Goal: Information Seeking & Learning: Check status

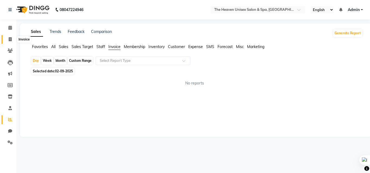
click at [10, 38] on icon at bounding box center [10, 39] width 3 height 4
select select "8417"
select select "service"
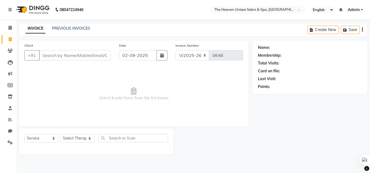
click at [67, 57] on input "Client" at bounding box center [75, 55] width 72 height 10
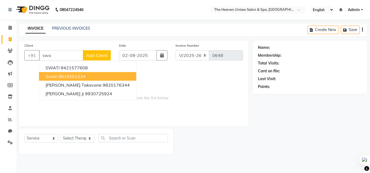
click at [80, 73] on button "Swati 9619551234" at bounding box center [87, 76] width 97 height 9
type input "9619551234"
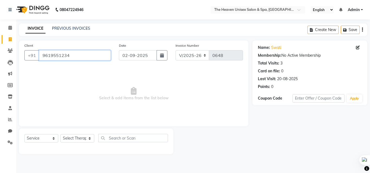
click at [50, 57] on input "9619551234" at bounding box center [75, 55] width 72 height 10
click at [6, 51] on span at bounding box center [9, 51] width 9 height 6
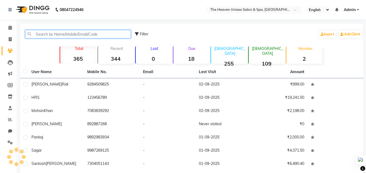
click at [77, 34] on input "text" at bounding box center [78, 34] width 106 height 8
paste input "9619551234"
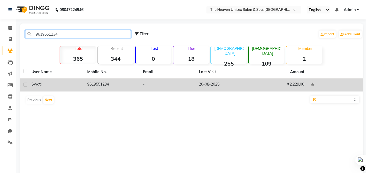
type input "9619551234"
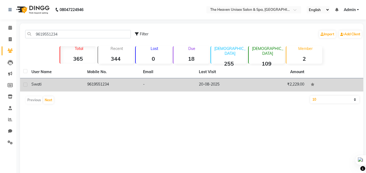
click at [29, 85] on td "Swati" at bounding box center [56, 84] width 56 height 13
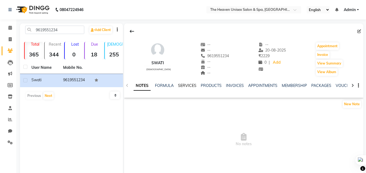
click at [185, 85] on link "SERVICES" at bounding box center [187, 85] width 18 height 5
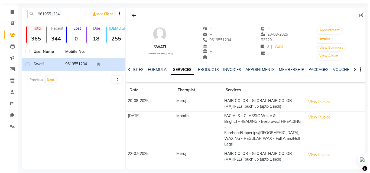
scroll to position [21, 0]
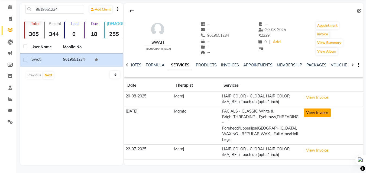
click at [317, 112] on button "View Invoice" at bounding box center [316, 113] width 27 height 8
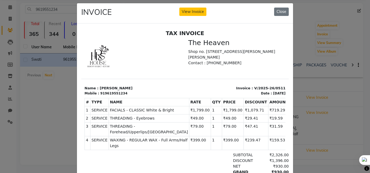
scroll to position [0, 0]
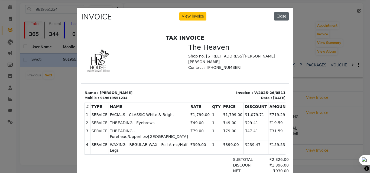
click at [278, 13] on button "Close" at bounding box center [281, 16] width 15 height 8
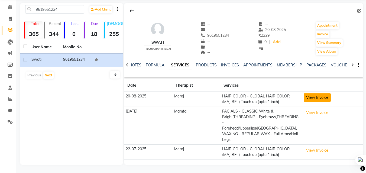
click at [321, 101] on button "View Invoice" at bounding box center [316, 98] width 27 height 8
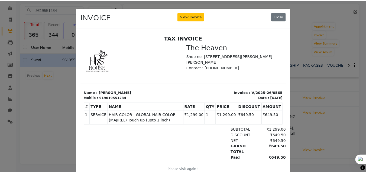
scroll to position [4, 0]
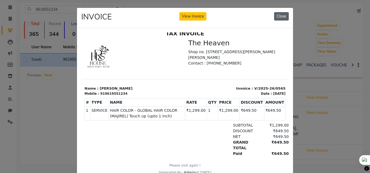
click at [281, 15] on button "Close" at bounding box center [281, 16] width 15 height 8
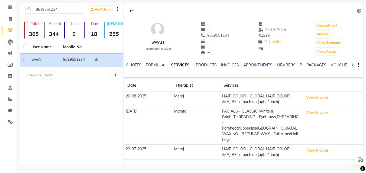
scroll to position [0, 0]
